Goal: Use online tool/utility

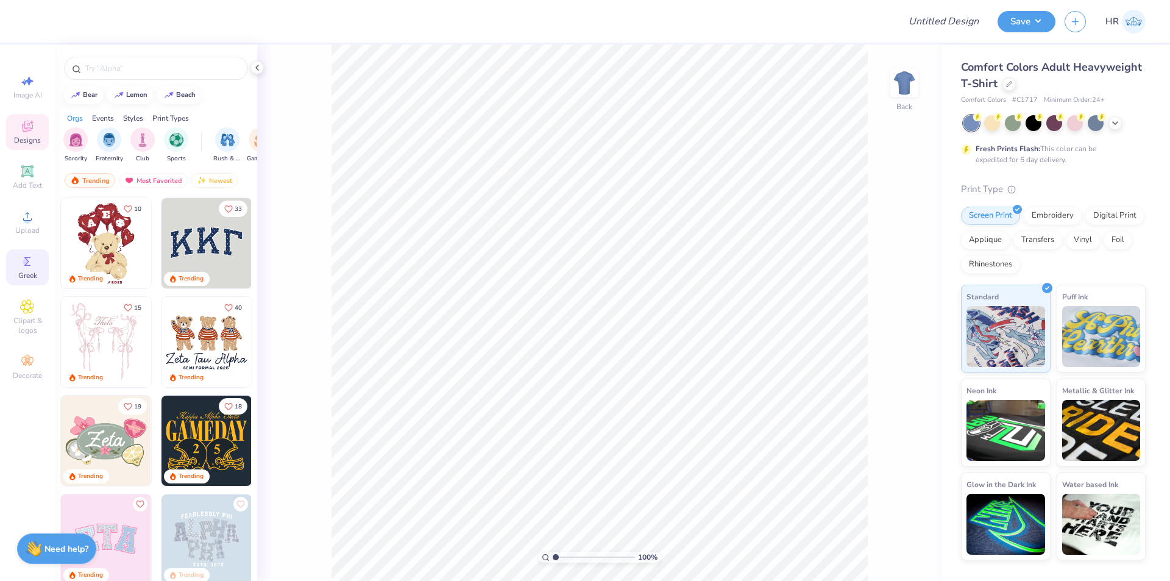
click at [27, 277] on span "Greek" at bounding box center [27, 276] width 19 height 10
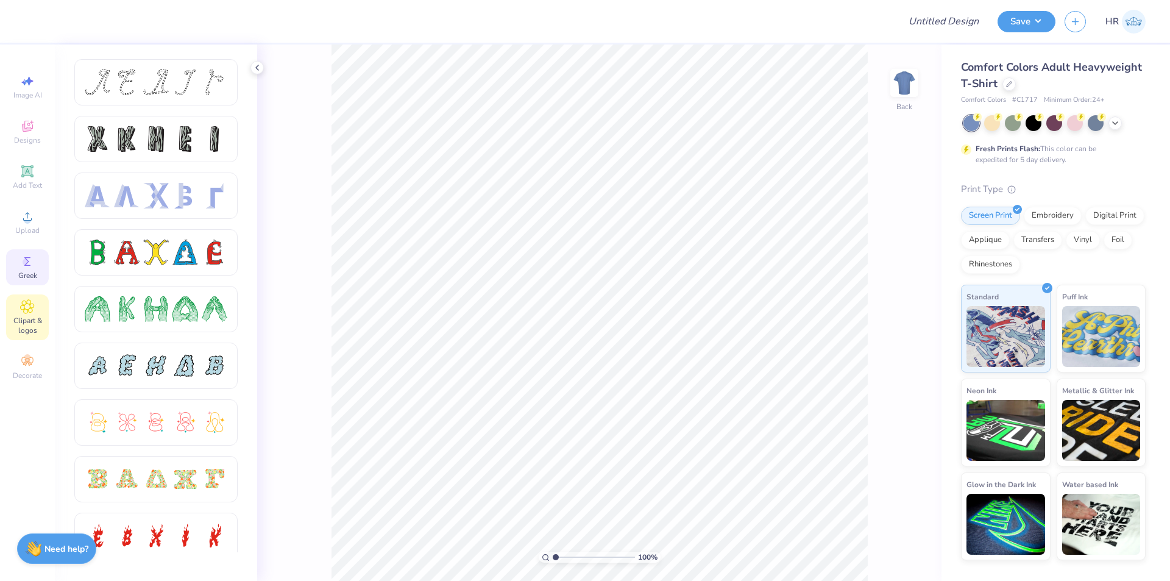
click at [23, 314] on div "Clipart & logos" at bounding box center [27, 317] width 43 height 46
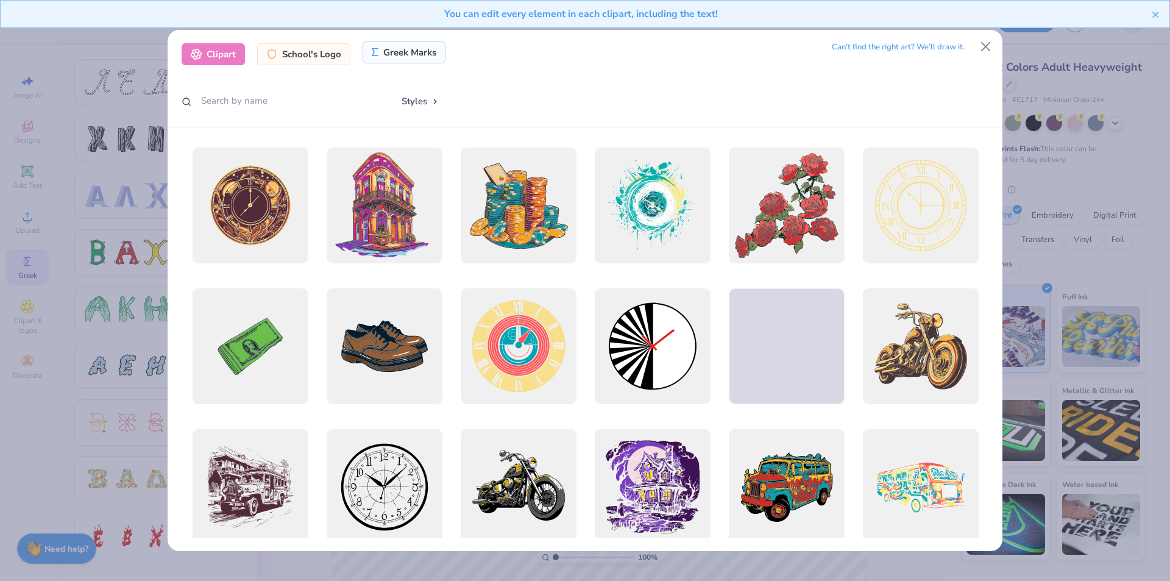
click at [423, 54] on div "Greek Marks" at bounding box center [405, 52] width 84 height 22
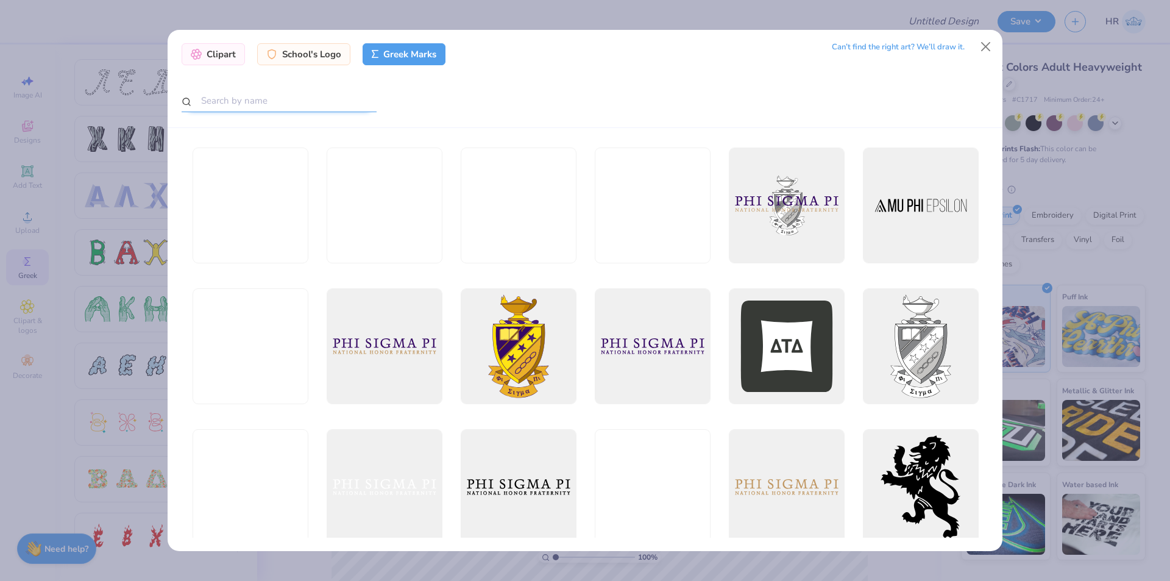
drag, startPoint x: 308, startPoint y: 91, endPoint x: 293, endPoint y: 95, distance: 15.1
click at [295, 94] on input "text" at bounding box center [279, 101] width 195 height 23
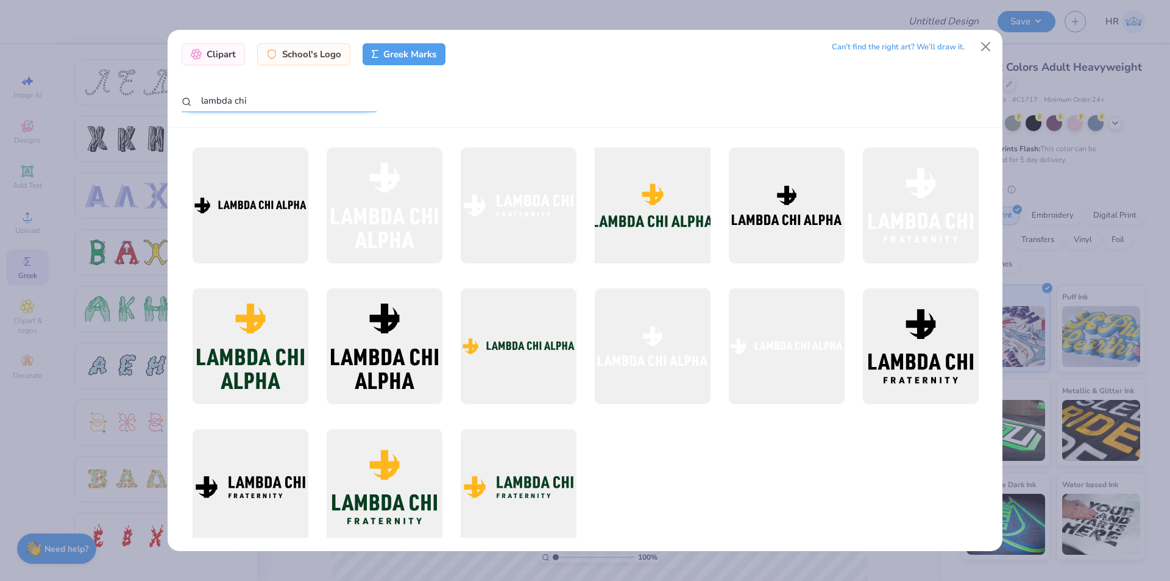
type input "lambda chi"
click at [655, 202] on div at bounding box center [652, 205] width 127 height 127
